Goal: Check status

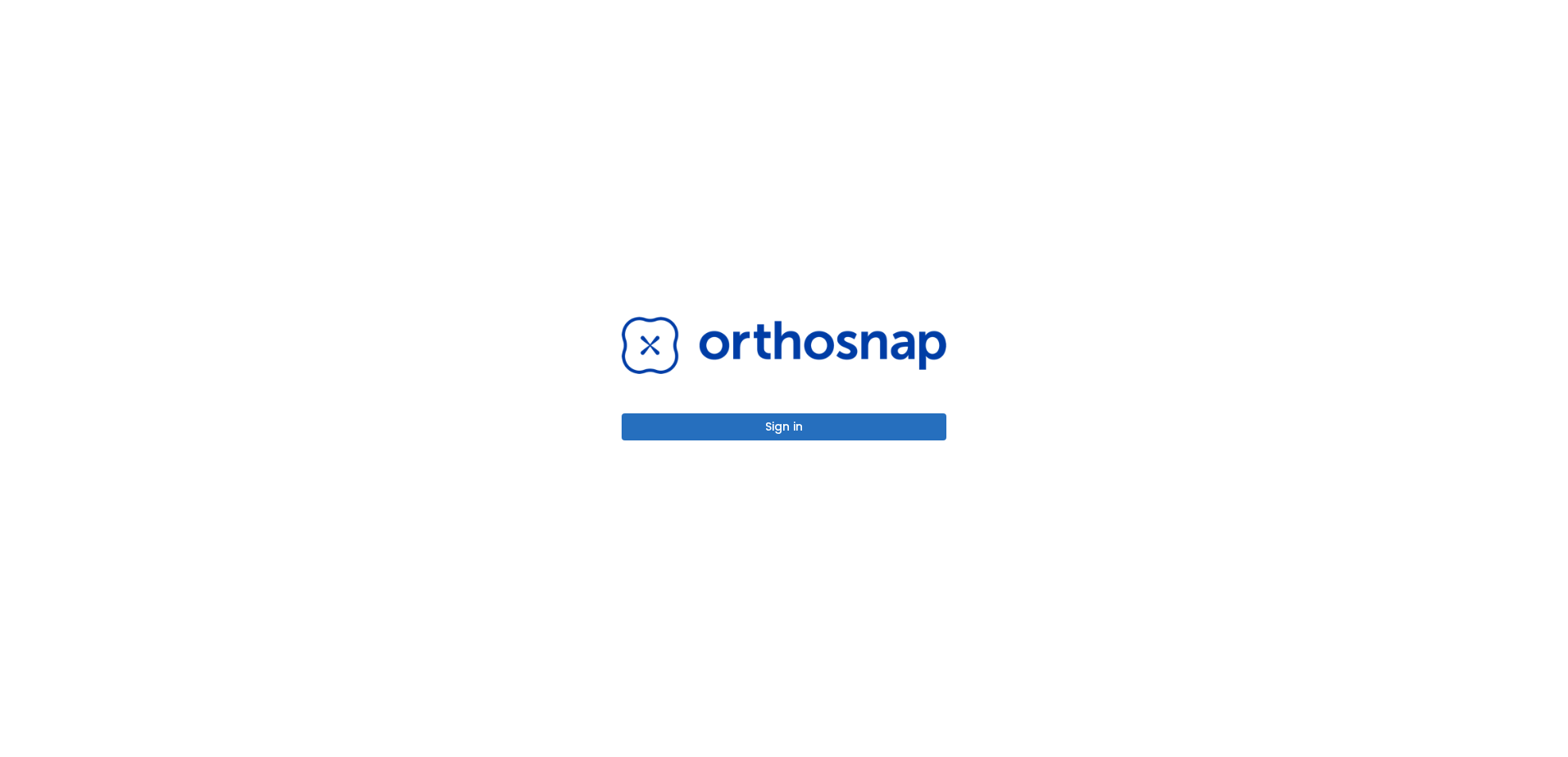
click at [700, 431] on button "Sign in" at bounding box center [784, 426] width 325 height 27
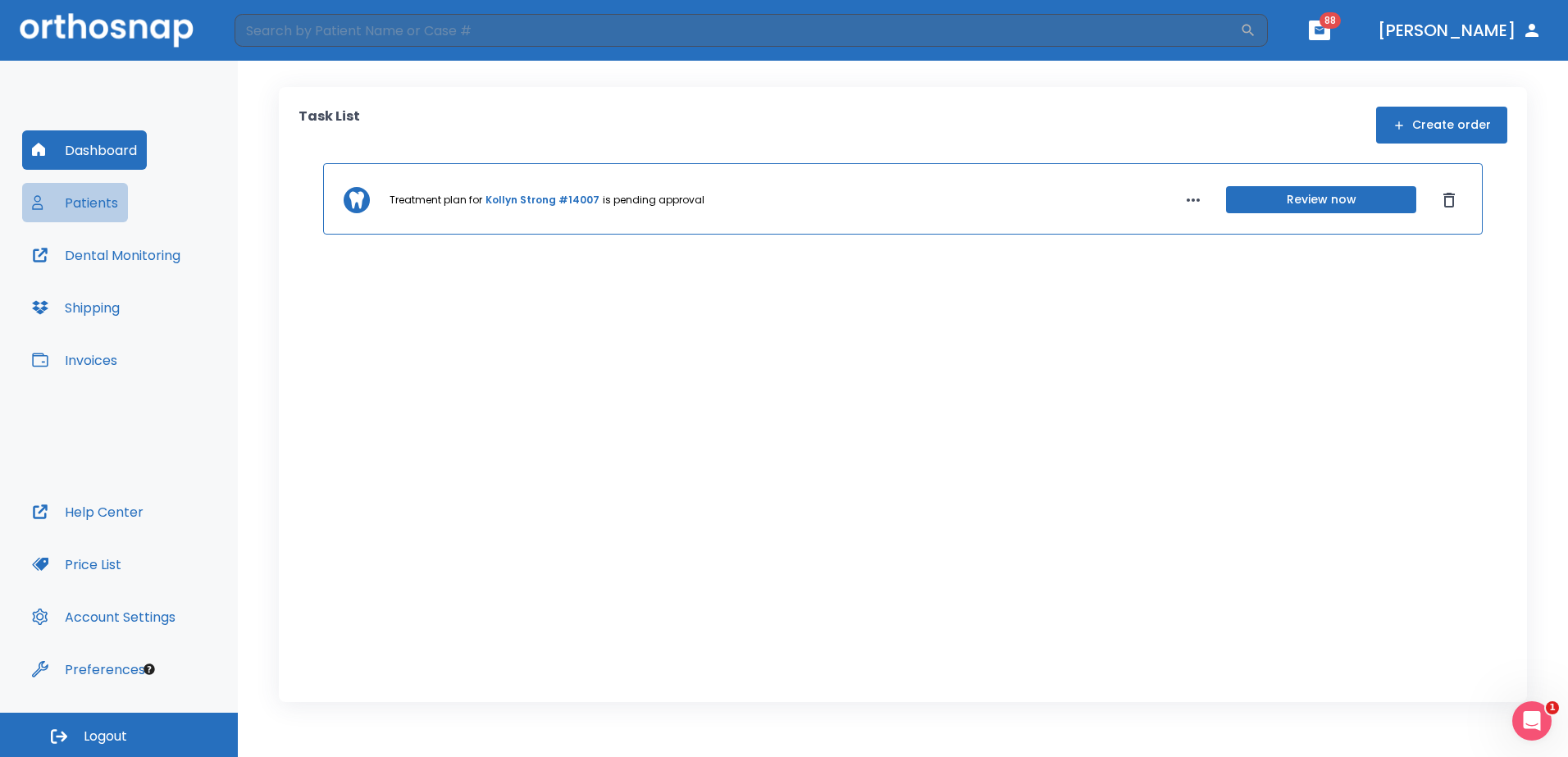
click at [106, 202] on button "Patients" at bounding box center [75, 202] width 106 height 39
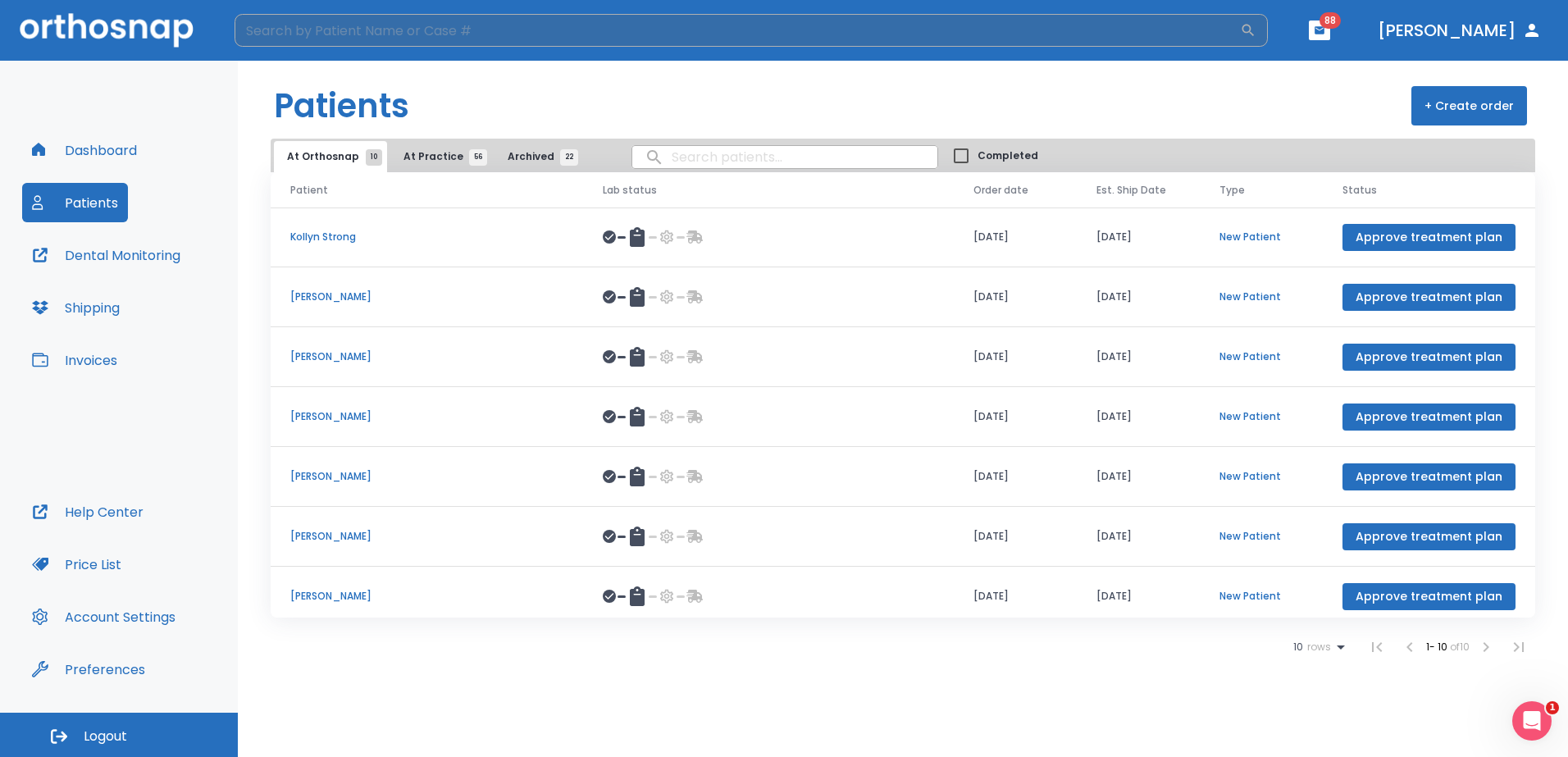
click at [413, 33] on input "search" at bounding box center [737, 30] width 1005 height 33
type input "[PERSON_NAME]"
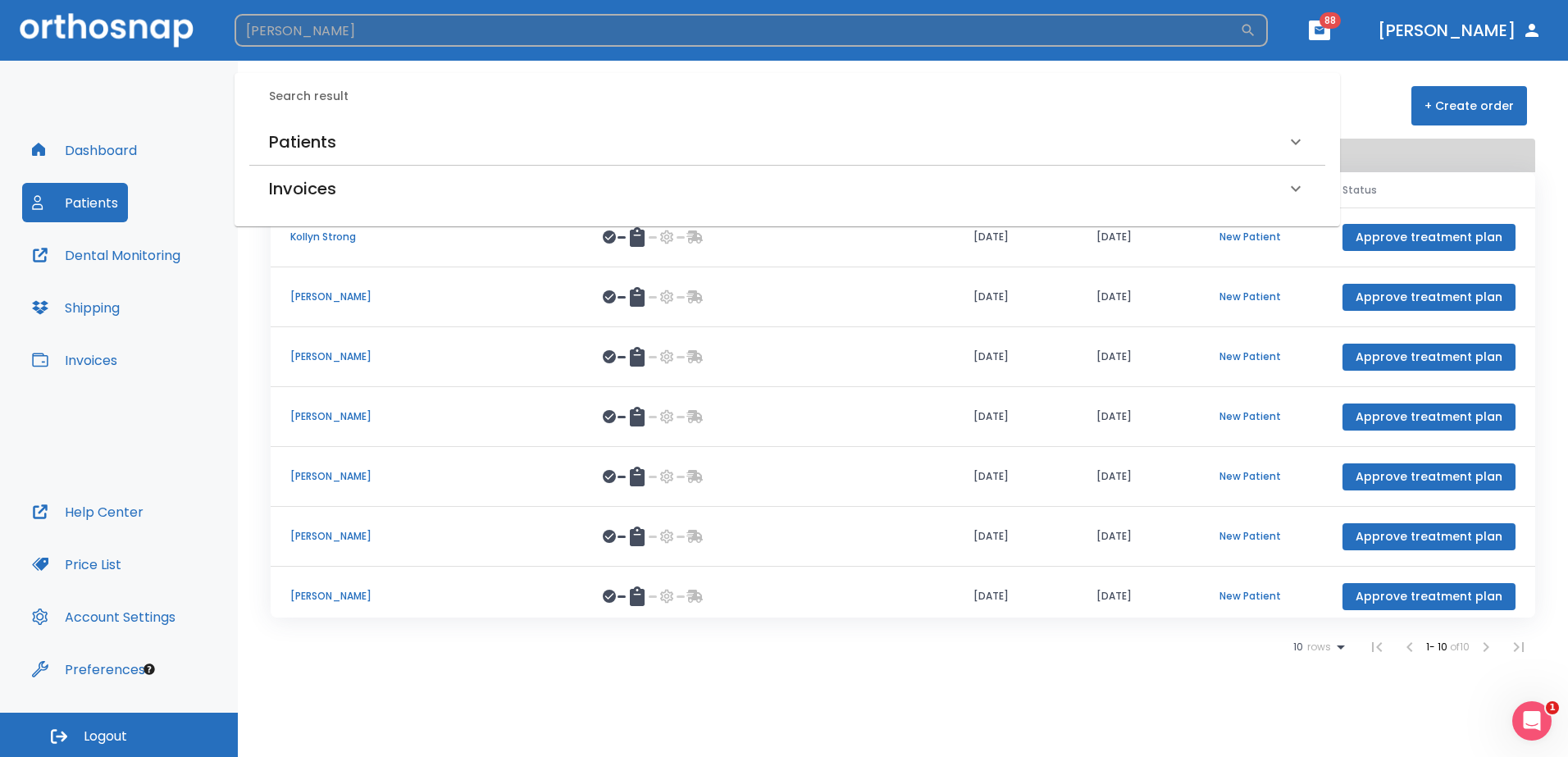
click at [1257, 31] on icon "button" at bounding box center [1248, 31] width 17 height 17
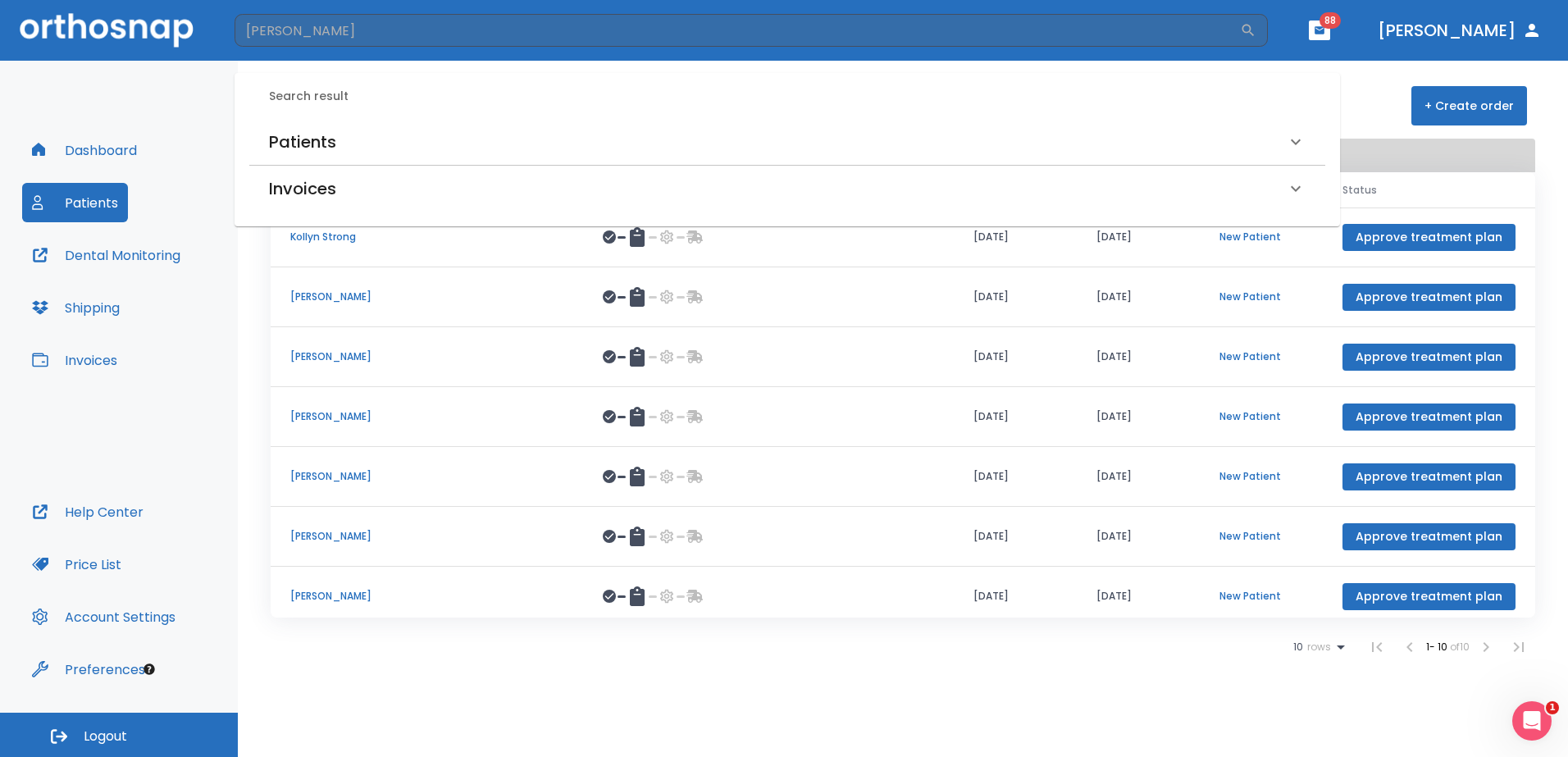
click at [293, 143] on h6 "Patients" at bounding box center [303, 142] width 67 height 26
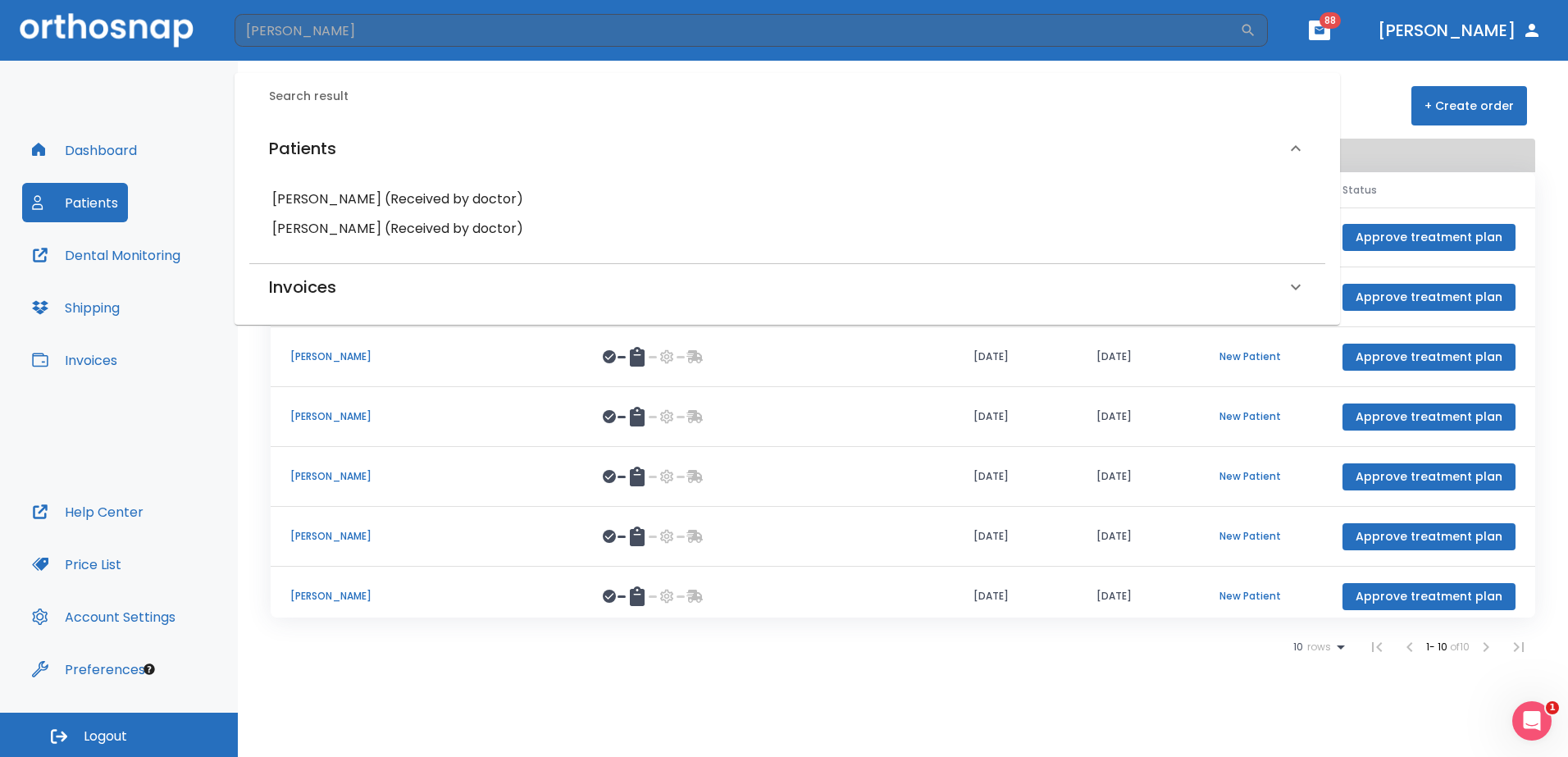
click at [388, 227] on h6 "[PERSON_NAME] (Received by doctor)" at bounding box center [787, 228] width 1030 height 23
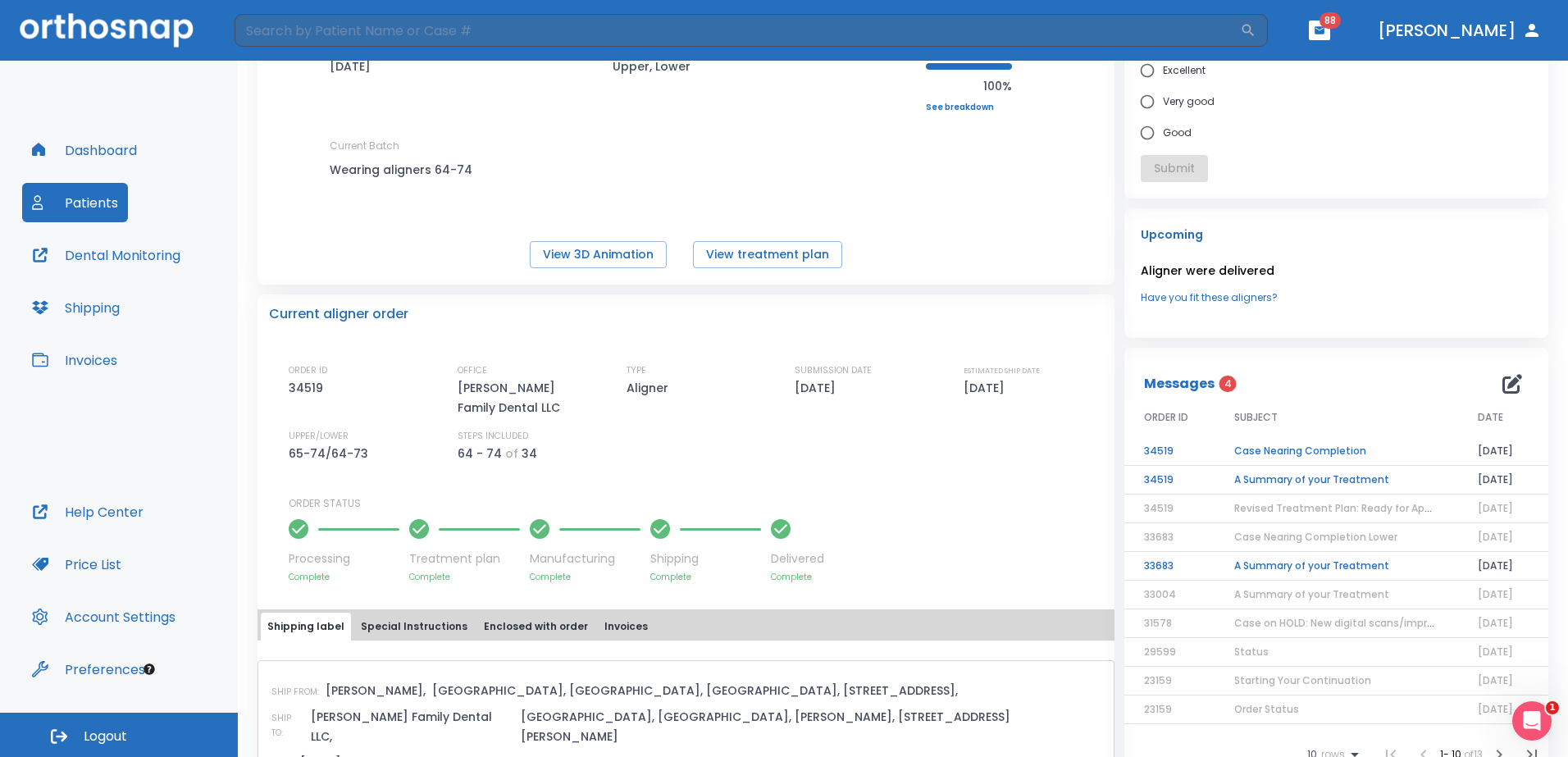
scroll to position [164, 0]
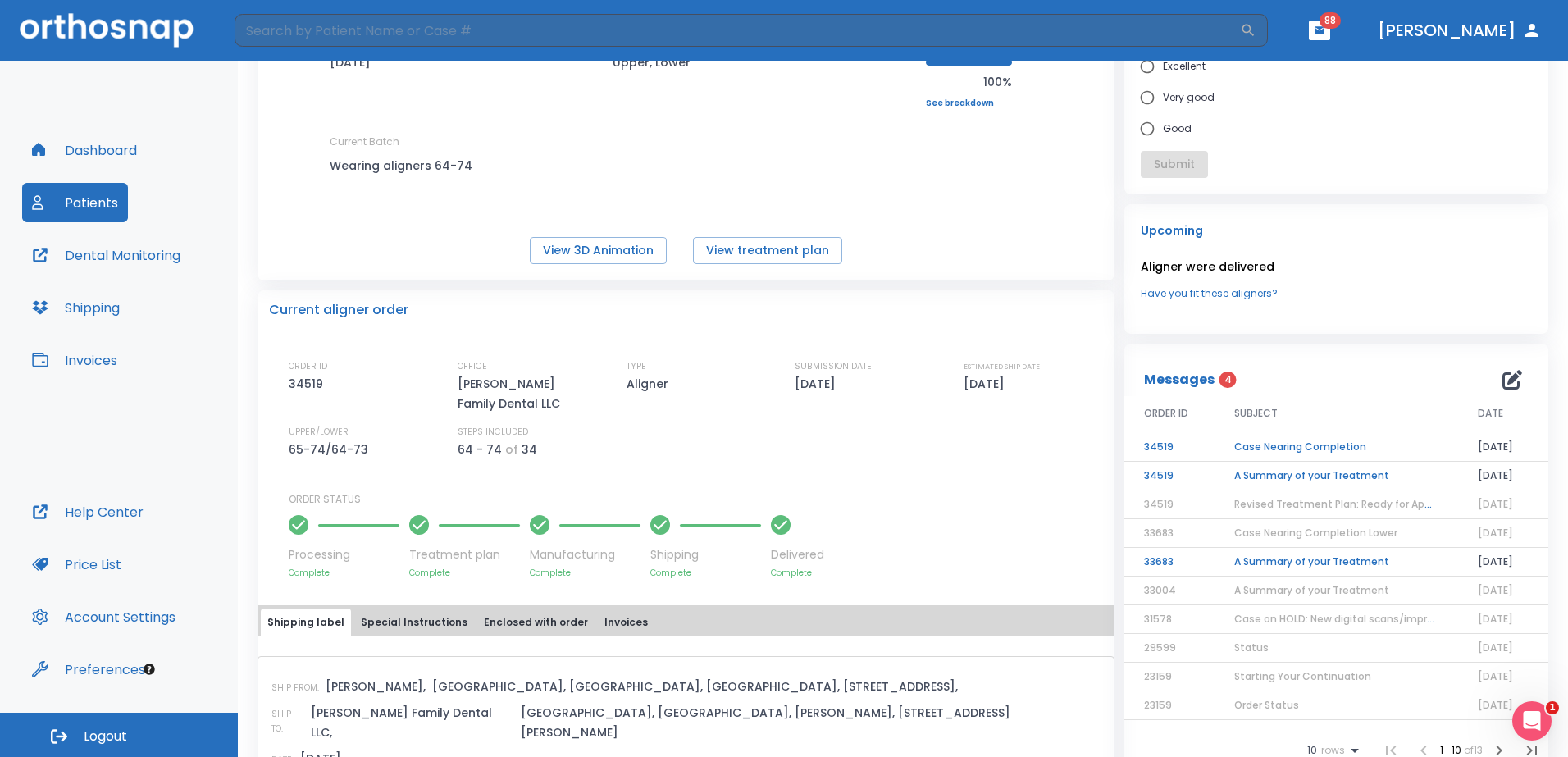
click at [1282, 441] on td "Case Nearing Completion" at bounding box center [1336, 447] width 243 height 29
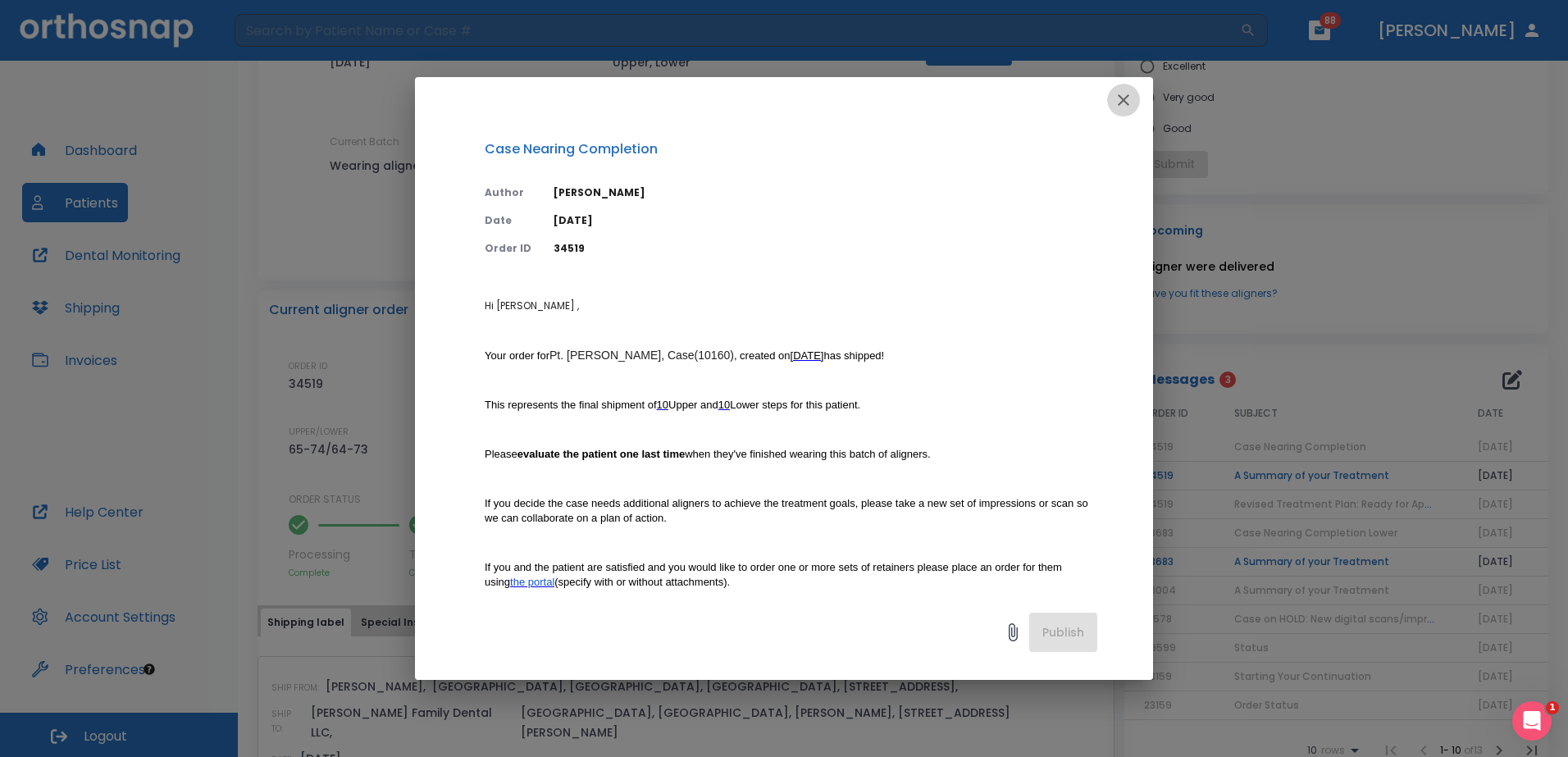
click at [1117, 95] on icon "button" at bounding box center [1123, 100] width 20 height 20
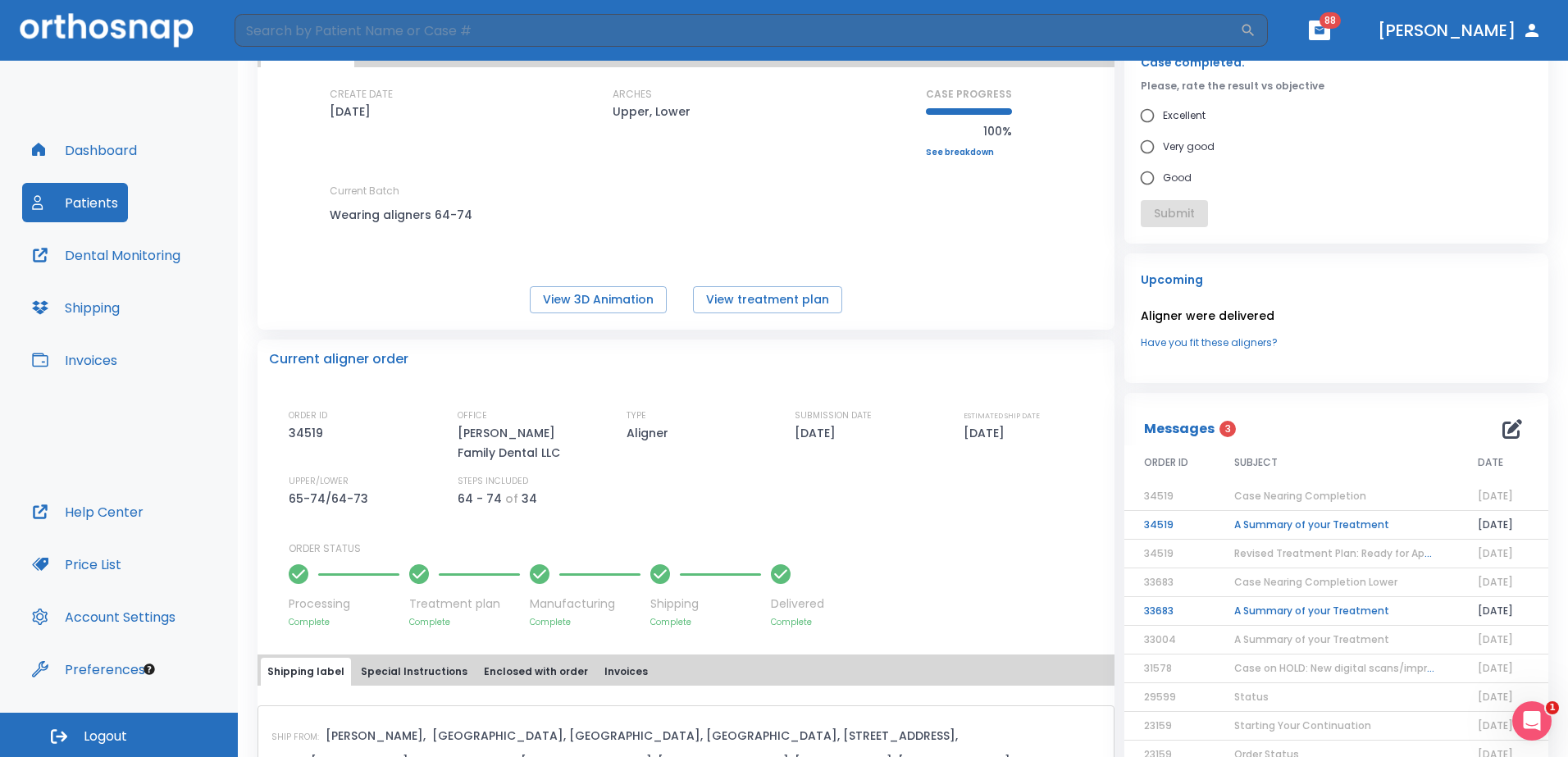
scroll to position [0, 0]
